Goal: Information Seeking & Learning: Learn about a topic

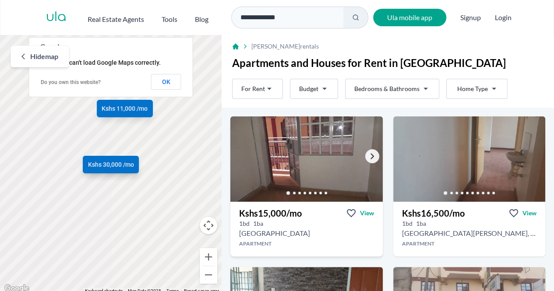
click at [365, 155] on link "Go to the next property image" at bounding box center [372, 156] width 14 height 14
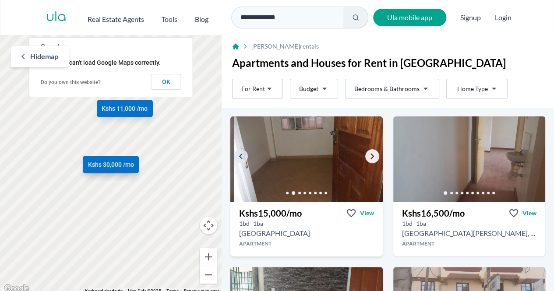
click at [365, 155] on link "Go to the next property image" at bounding box center [372, 156] width 14 height 14
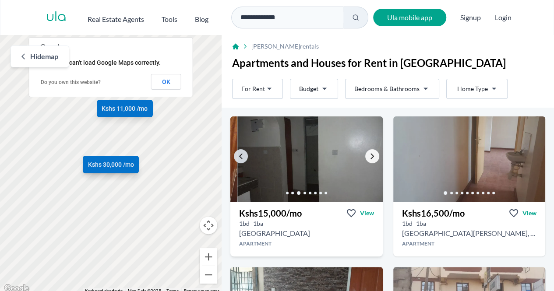
click at [365, 155] on link "Go to the next property image" at bounding box center [372, 156] width 14 height 14
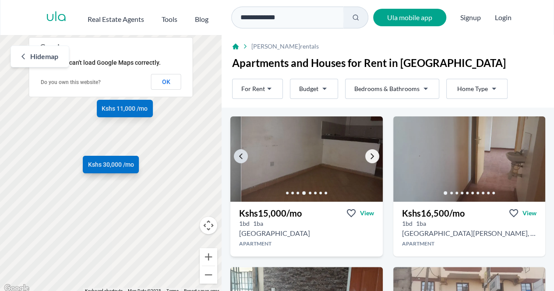
click at [365, 155] on link "Go to the next property image" at bounding box center [372, 156] width 14 height 14
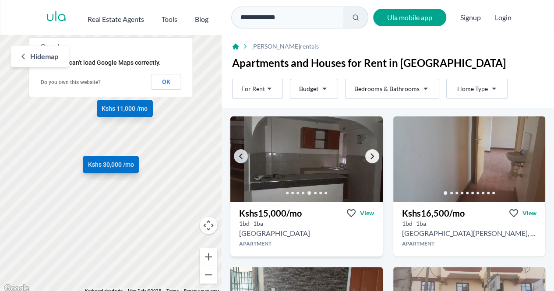
click at [365, 155] on link "Go to the next property image" at bounding box center [372, 156] width 14 height 14
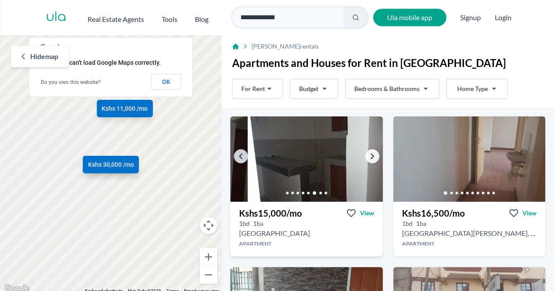
click at [365, 155] on link "Go to the next property image" at bounding box center [372, 156] width 14 height 14
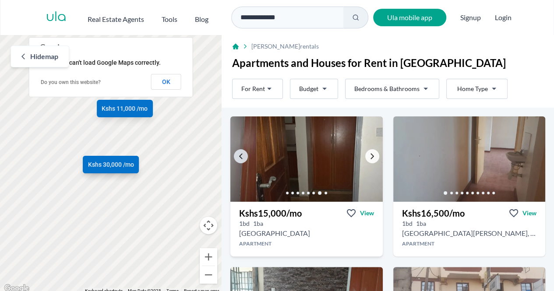
click at [365, 155] on link "Go to the next property image" at bounding box center [372, 156] width 14 height 14
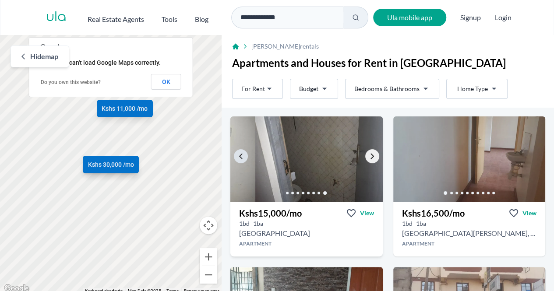
click at [365, 155] on link "Go to the next property image" at bounding box center [372, 156] width 14 height 14
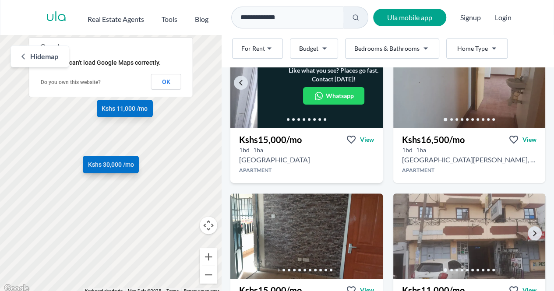
scroll to position [88, 0]
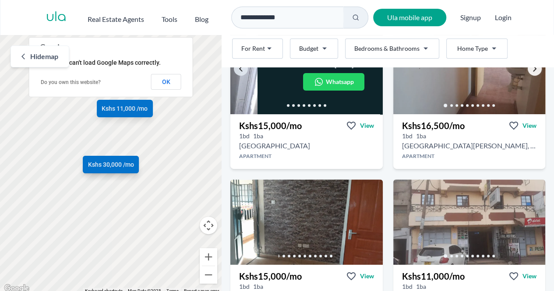
click at [529, 72] on link "Go to the next property image" at bounding box center [535, 69] width 14 height 14
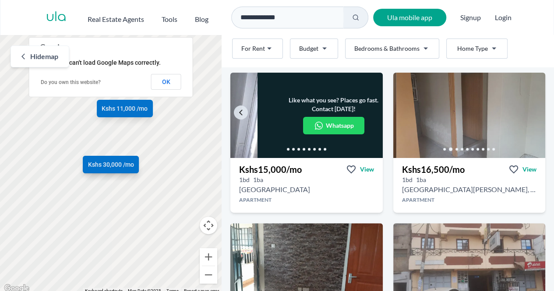
scroll to position [0, 0]
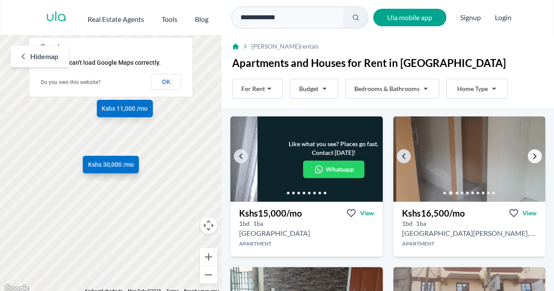
click at [528, 156] on link "Go to the next property image" at bounding box center [535, 156] width 14 height 14
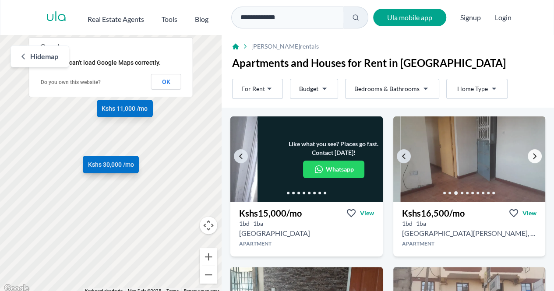
click at [528, 156] on link "Go to the next property image" at bounding box center [535, 156] width 14 height 14
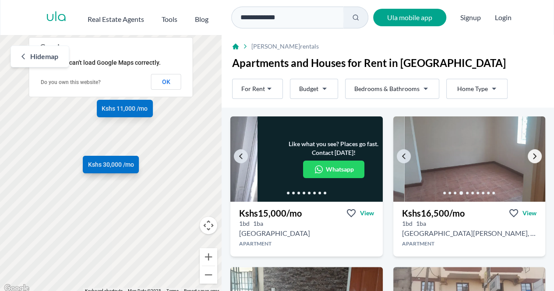
click at [528, 156] on link "Go to the next property image" at bounding box center [535, 156] width 14 height 14
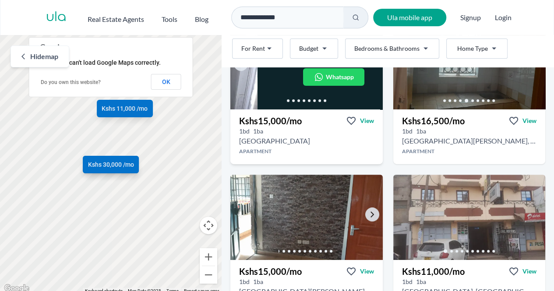
scroll to position [131, 0]
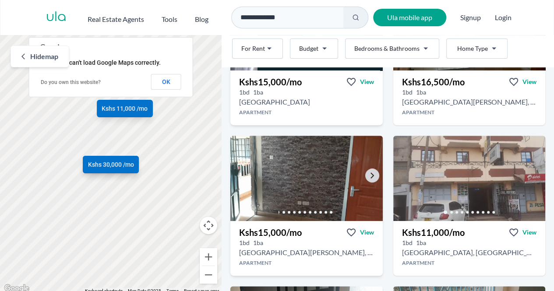
click at [361, 177] on img at bounding box center [307, 179] width 160 height 90
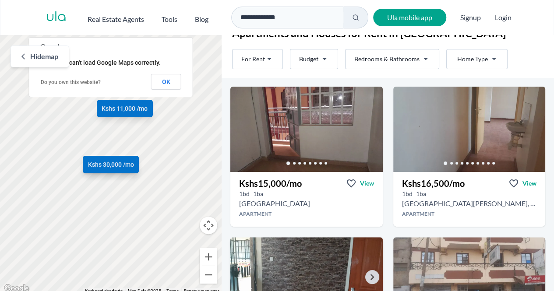
scroll to position [88, 0]
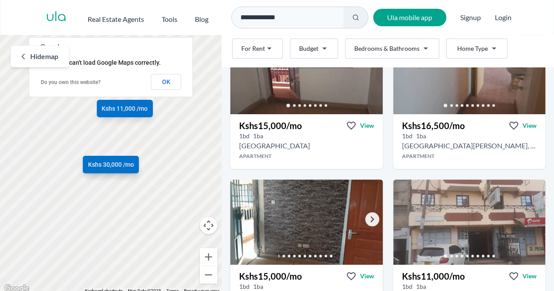
click at [369, 222] on icon "Go to the next property image" at bounding box center [372, 219] width 7 height 7
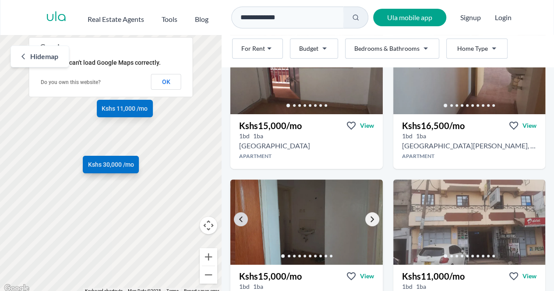
click at [369, 222] on icon "Go to the next property image" at bounding box center [372, 219] width 7 height 7
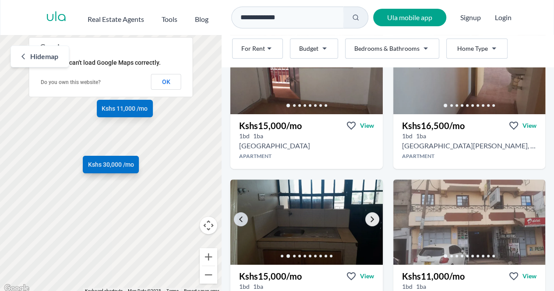
click at [369, 218] on icon "Go to the next property image" at bounding box center [372, 219] width 7 height 7
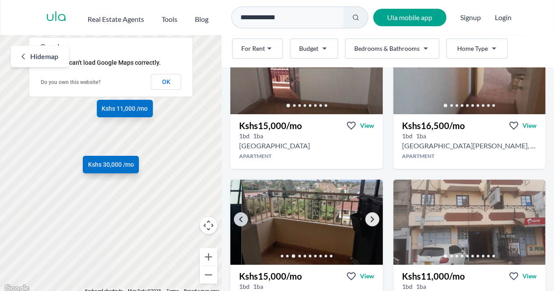
click at [369, 218] on icon "Go to the next property image" at bounding box center [372, 219] width 7 height 7
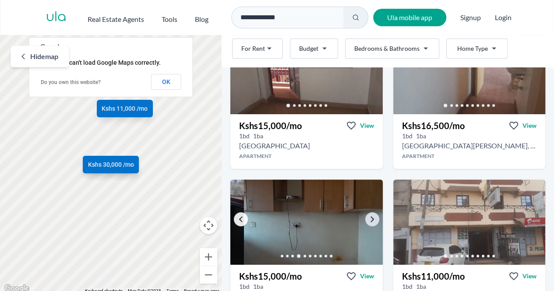
click at [242, 218] on icon "Go to the previous property image" at bounding box center [241, 219] width 7 height 7
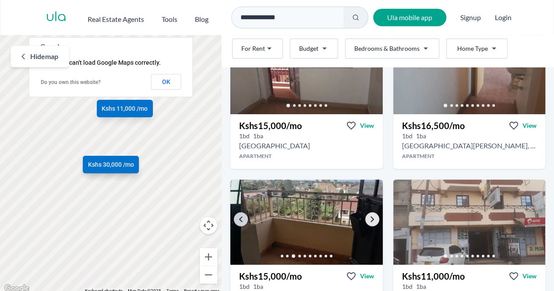
click at [372, 221] on icon "Go to the next property image" at bounding box center [372, 219] width 7 height 7
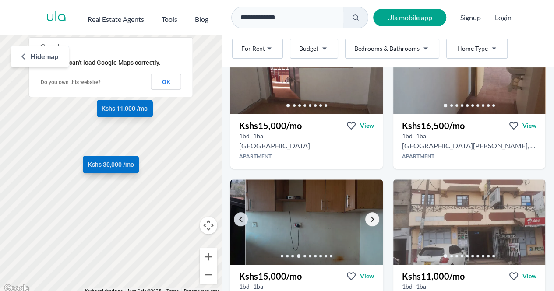
click at [372, 221] on icon "Go to the next property image" at bounding box center [372, 219] width 7 height 7
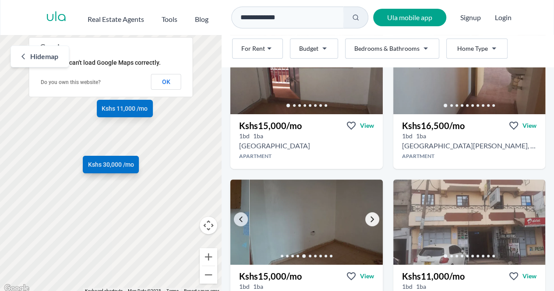
click at [372, 221] on icon "Go to the next property image" at bounding box center [372, 219] width 7 height 7
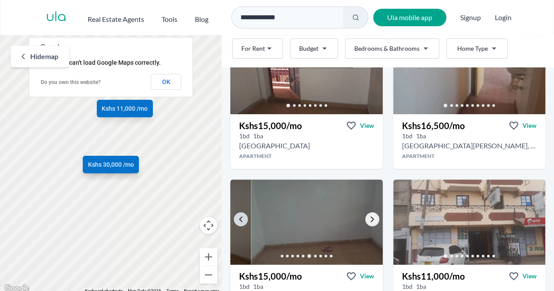
click at [372, 221] on icon "Go to the next property image" at bounding box center [372, 219] width 7 height 7
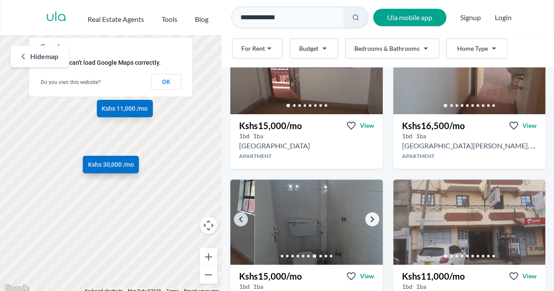
click at [372, 221] on icon "Go to the next property image" at bounding box center [372, 219] width 7 height 7
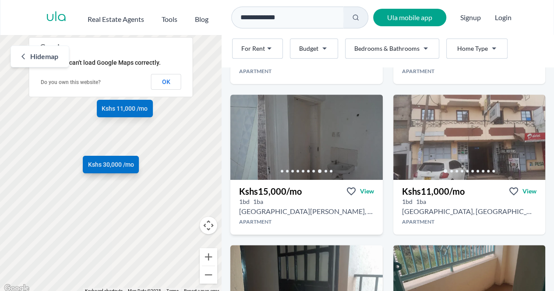
scroll to position [175, 0]
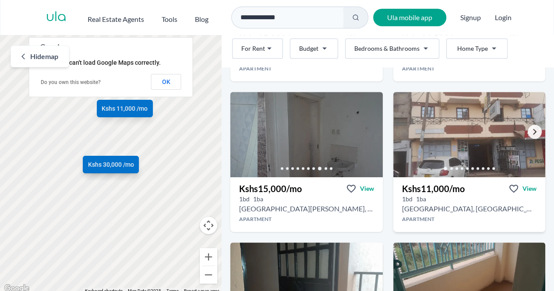
click at [532, 131] on icon "Go to the next property image" at bounding box center [535, 131] width 7 height 7
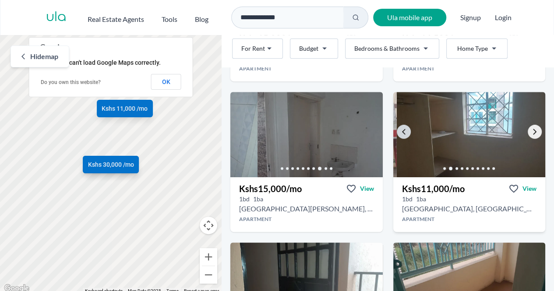
click at [532, 131] on icon "Go to the next property image" at bounding box center [535, 131] width 7 height 7
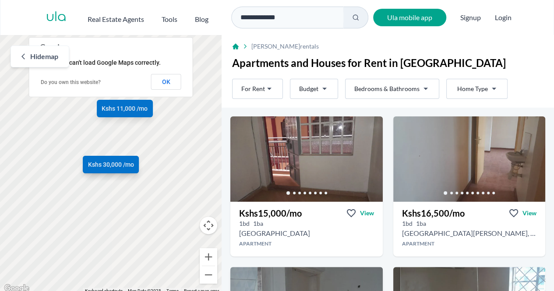
scroll to position [0, 0]
click at [303, 234] on h2 "[GEOGRAPHIC_DATA]" at bounding box center [274, 233] width 71 height 11
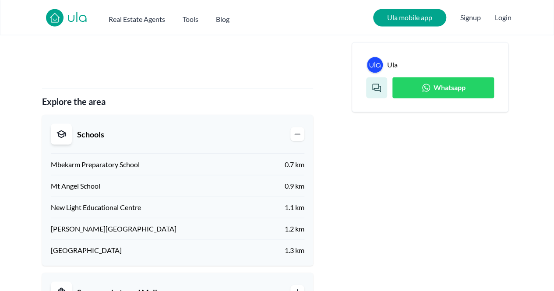
scroll to position [701, 0]
